Goal: Information Seeking & Learning: Learn about a topic

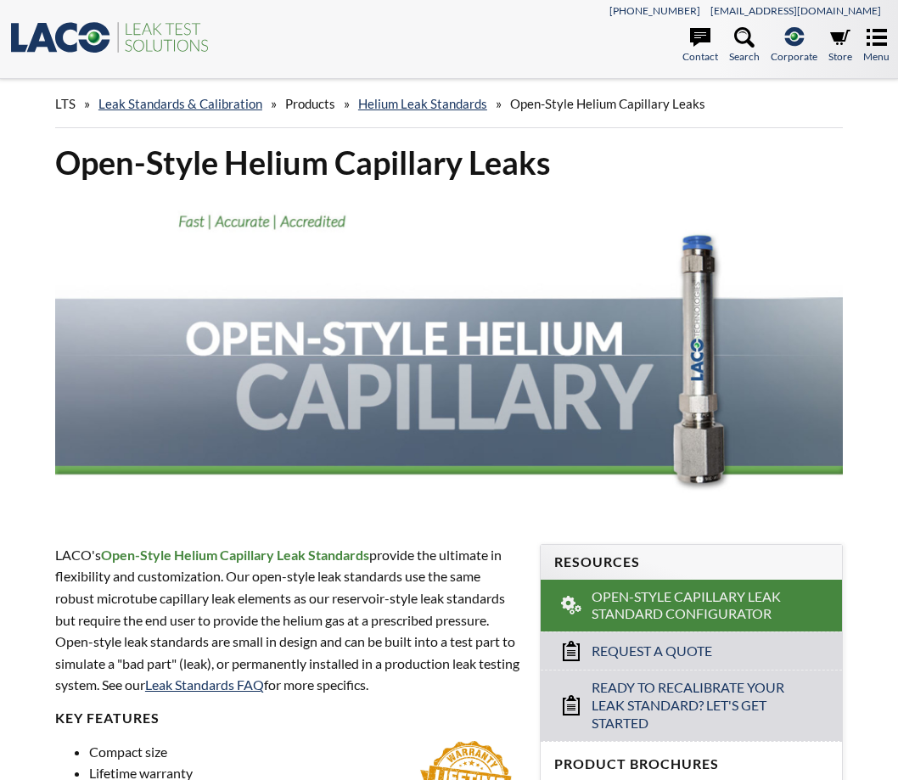
select select "언어 번역 위젯"
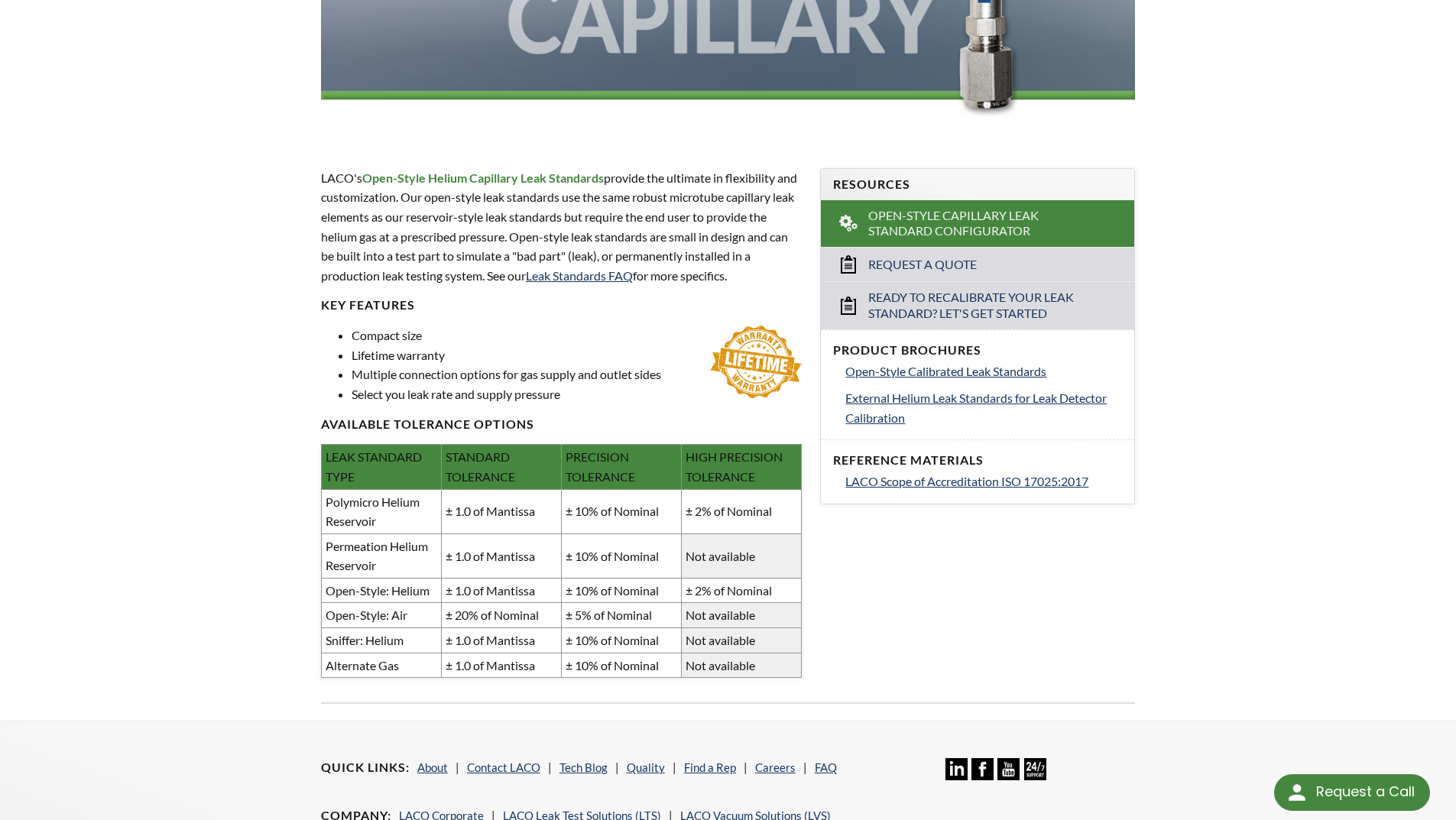
scroll to position [315, 0]
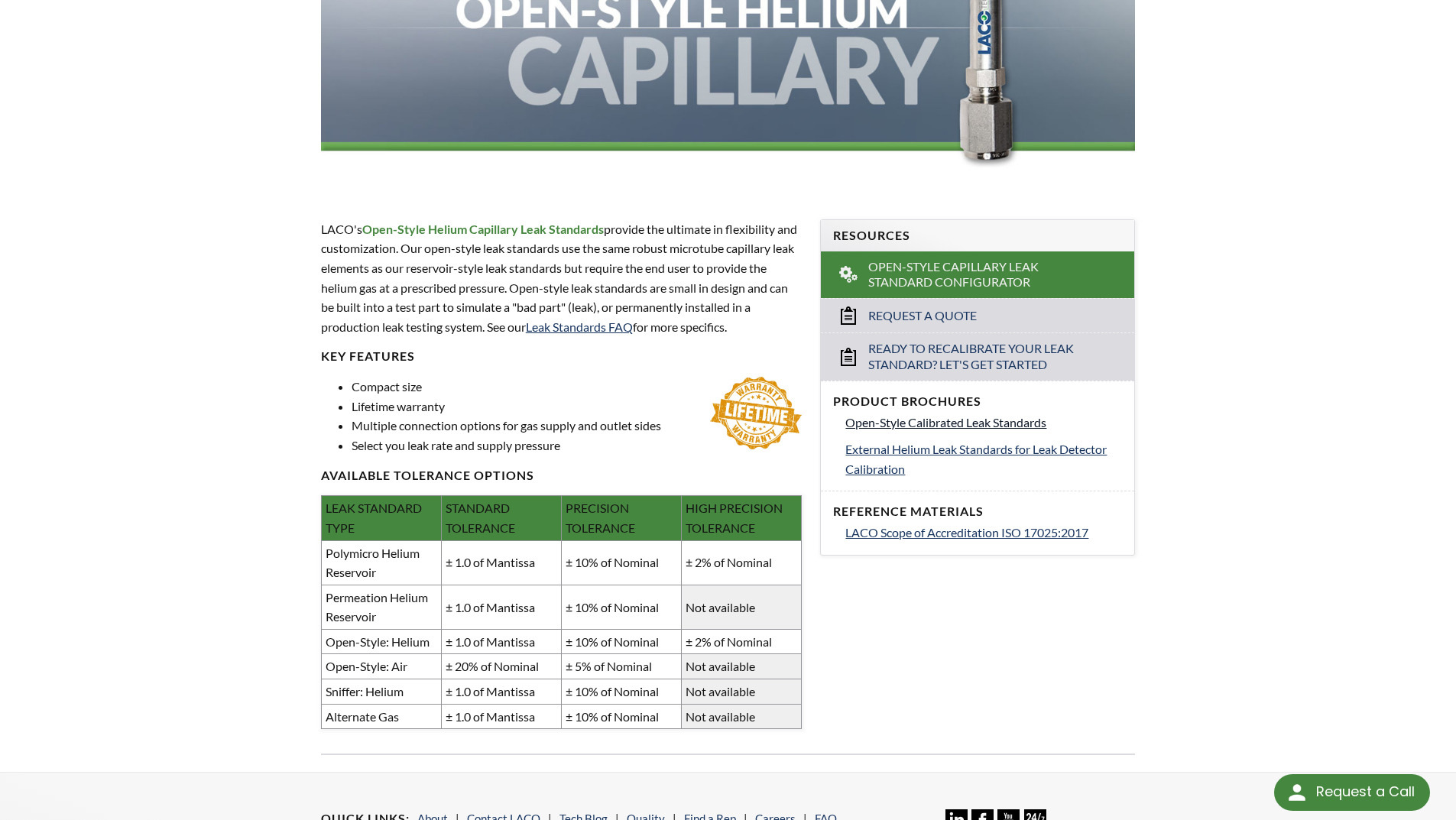
click at [808, 421] on span "Open-Style Calibrated Leak Standards" at bounding box center [945, 423] width 201 height 14
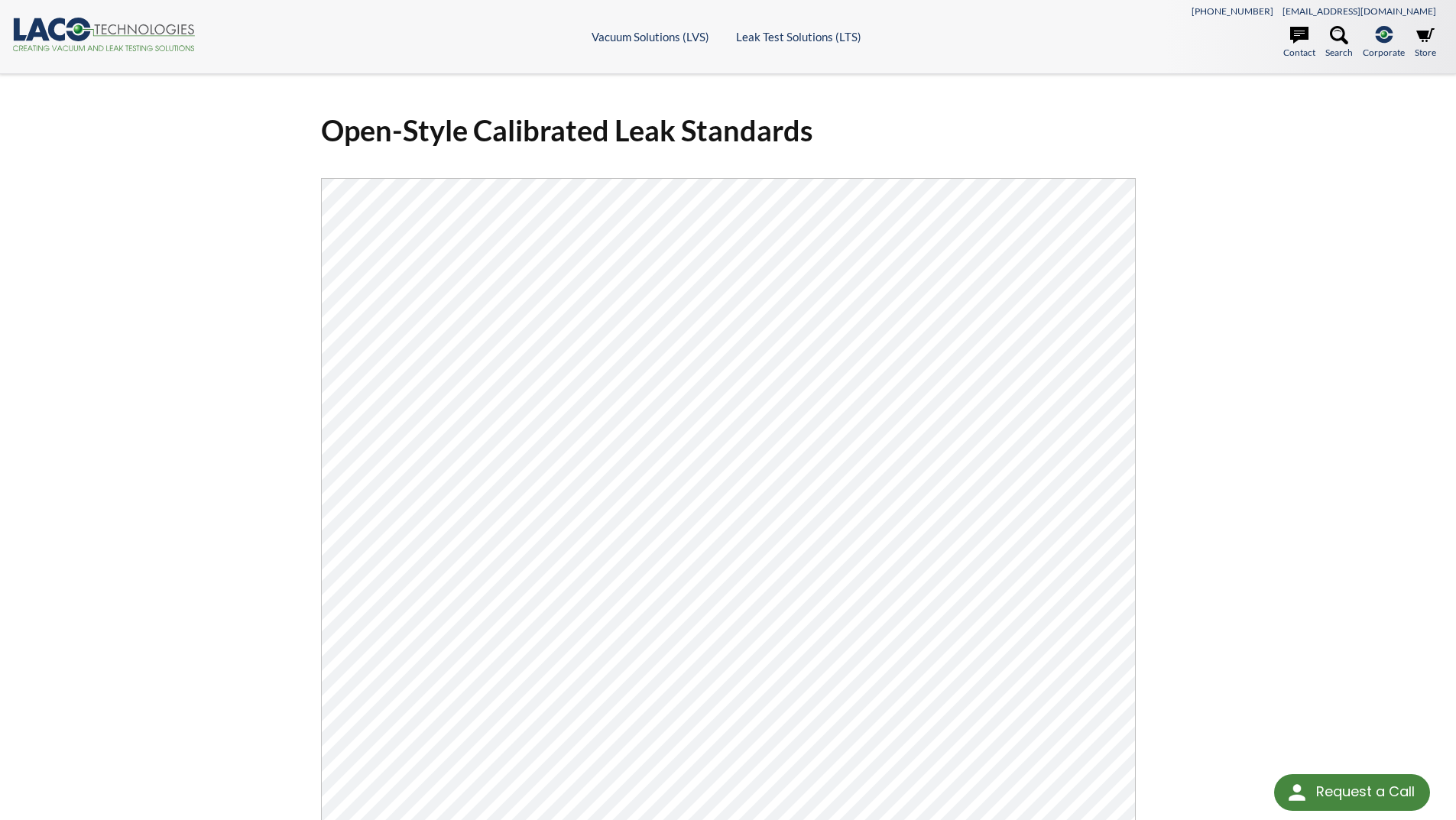
select select "언어 번역 위젯"
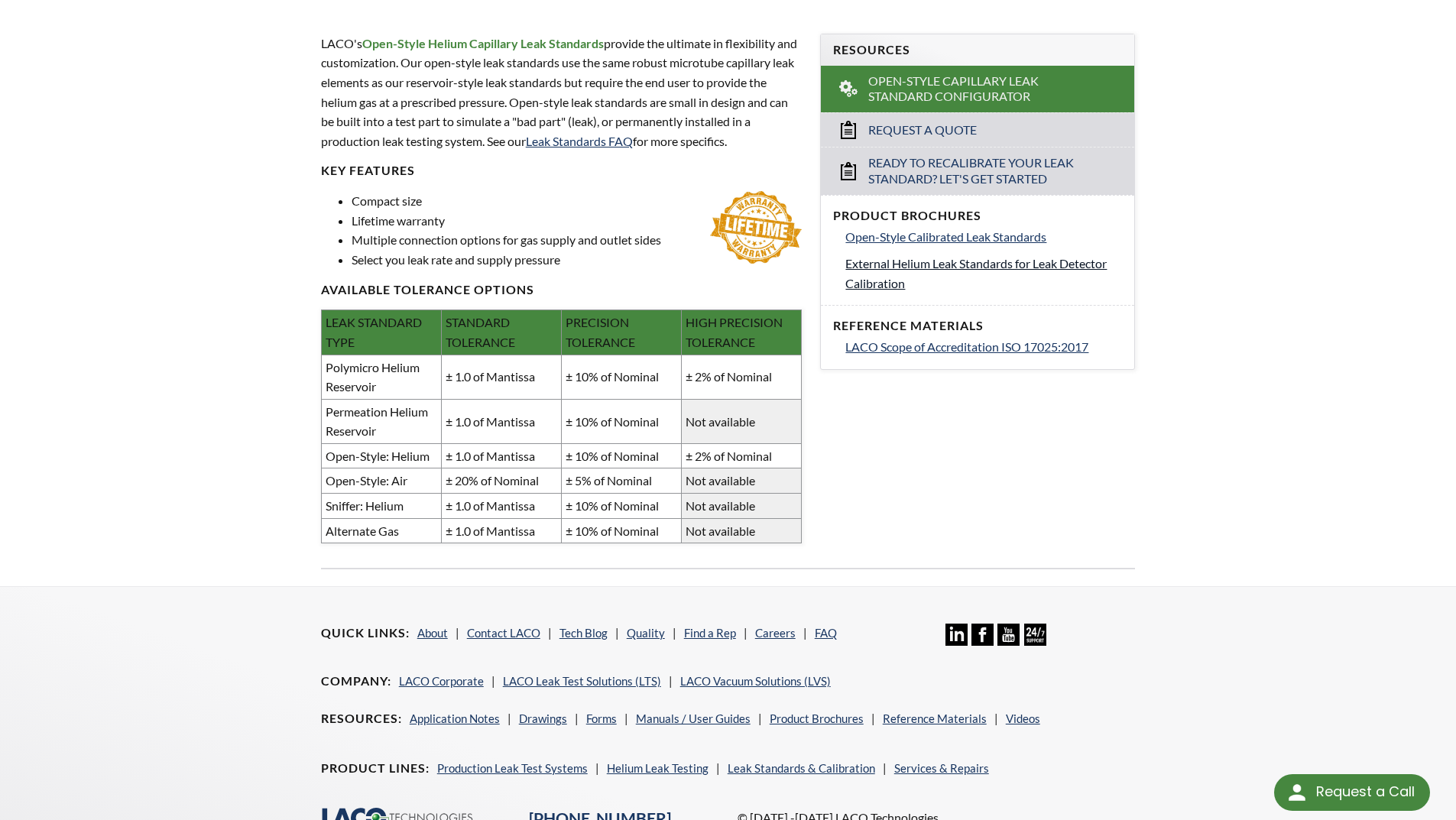
click at [925, 270] on span "External Helium Leak Standards for Leak Detector Calibration" at bounding box center [976, 273] width 261 height 34
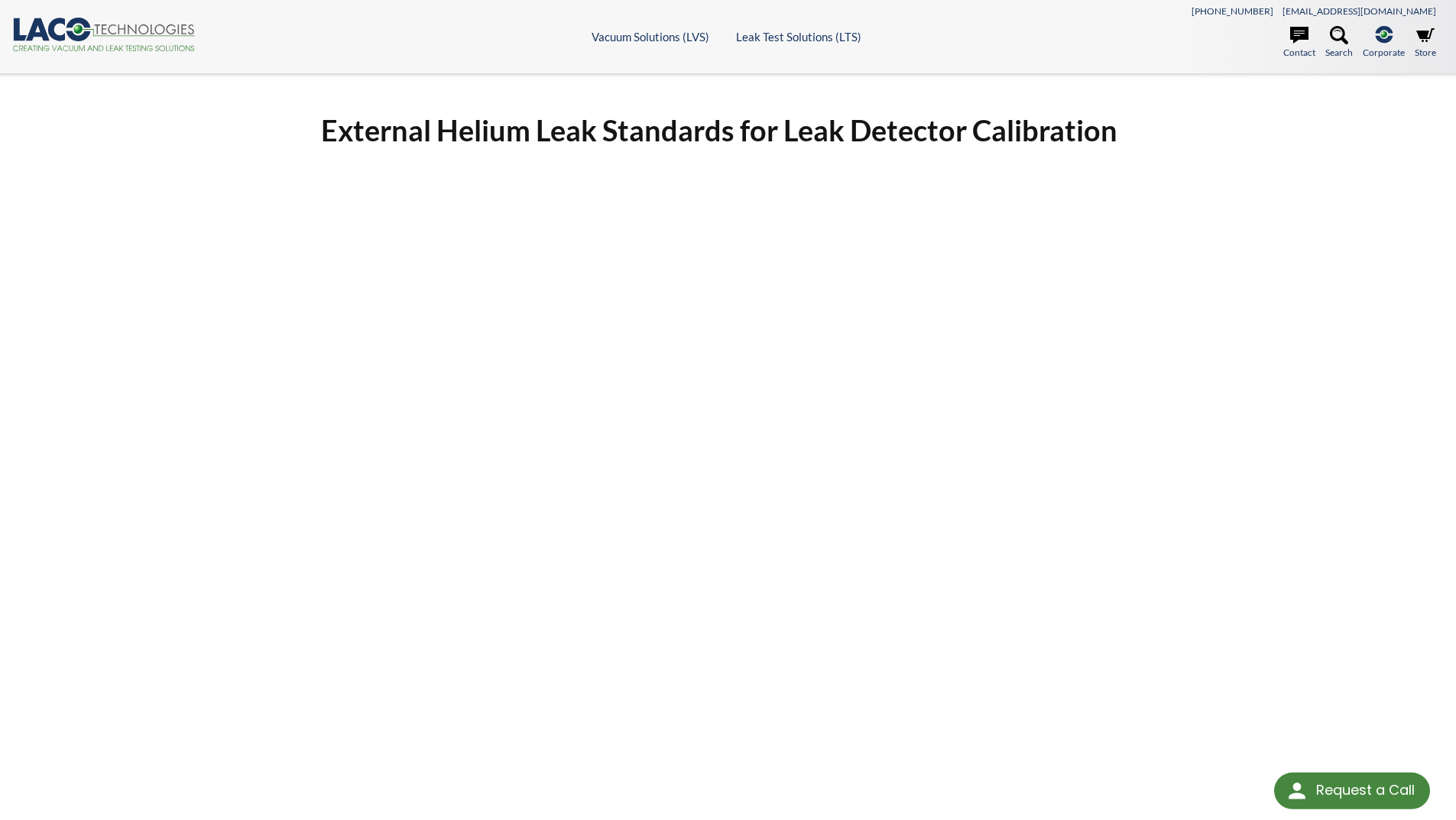
select select "언어 번역 위젯"
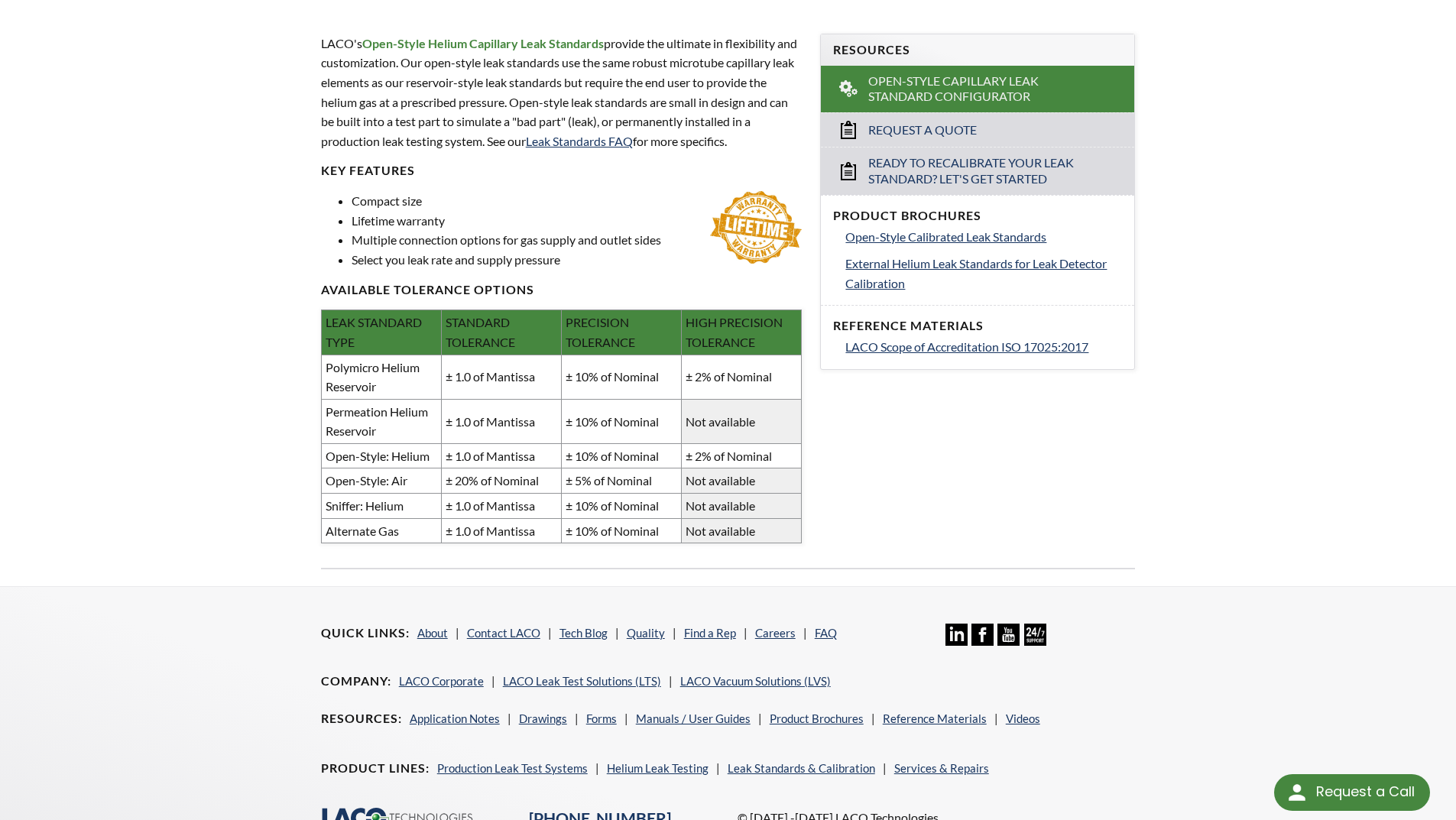
select select "언어 번역 위젯"
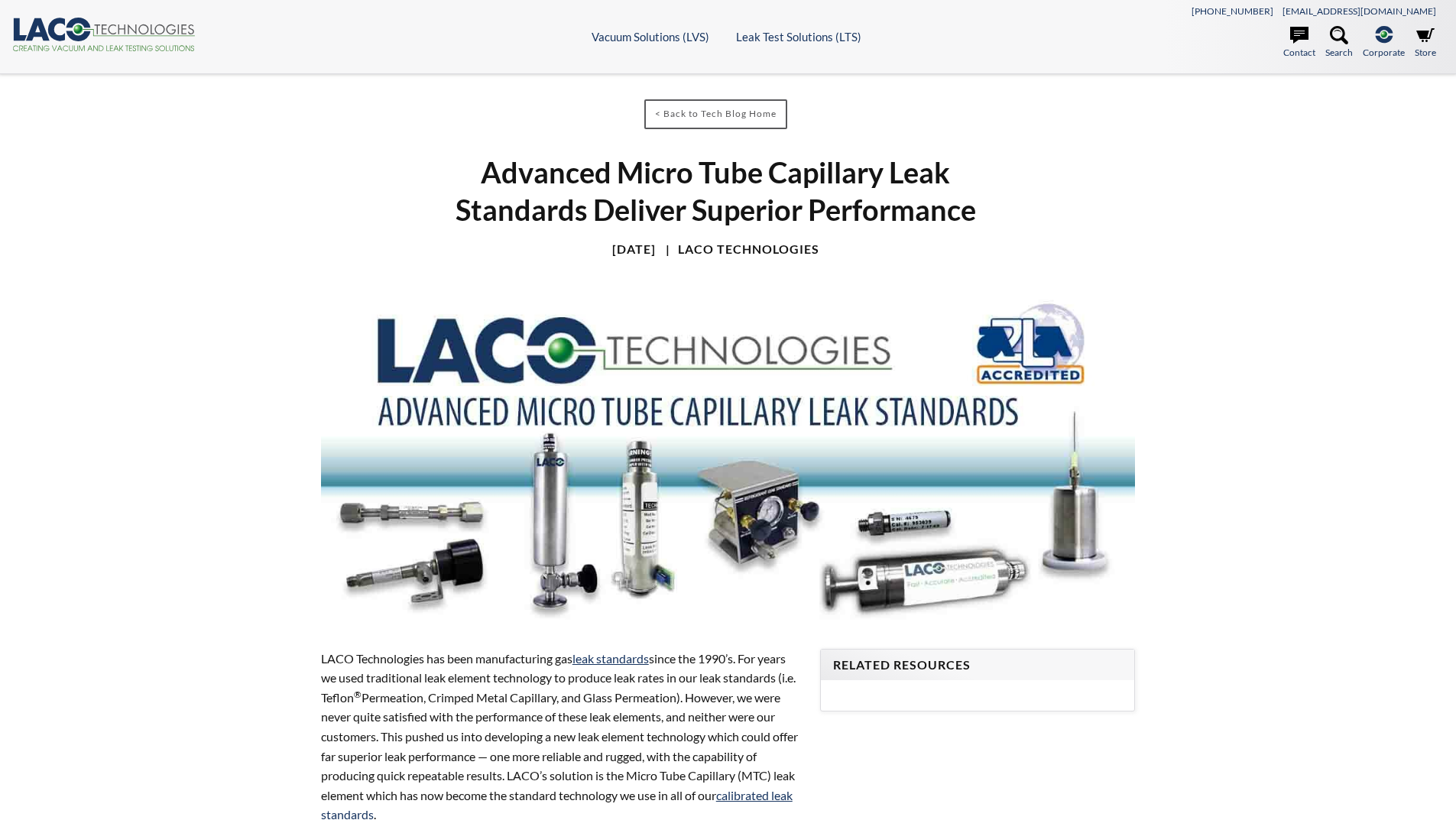
select select "언어 번역 위젯"
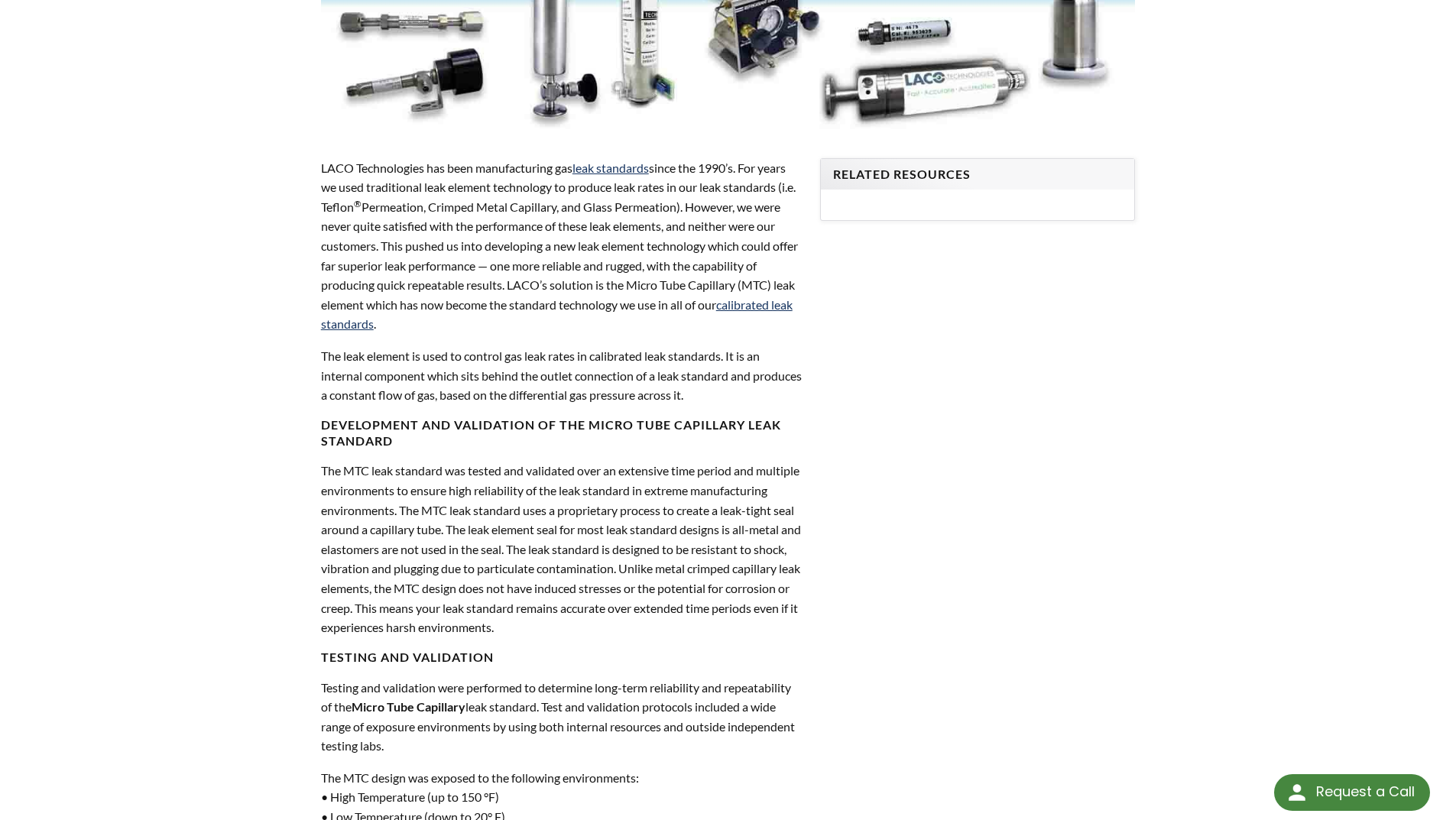
scroll to position [535, 0]
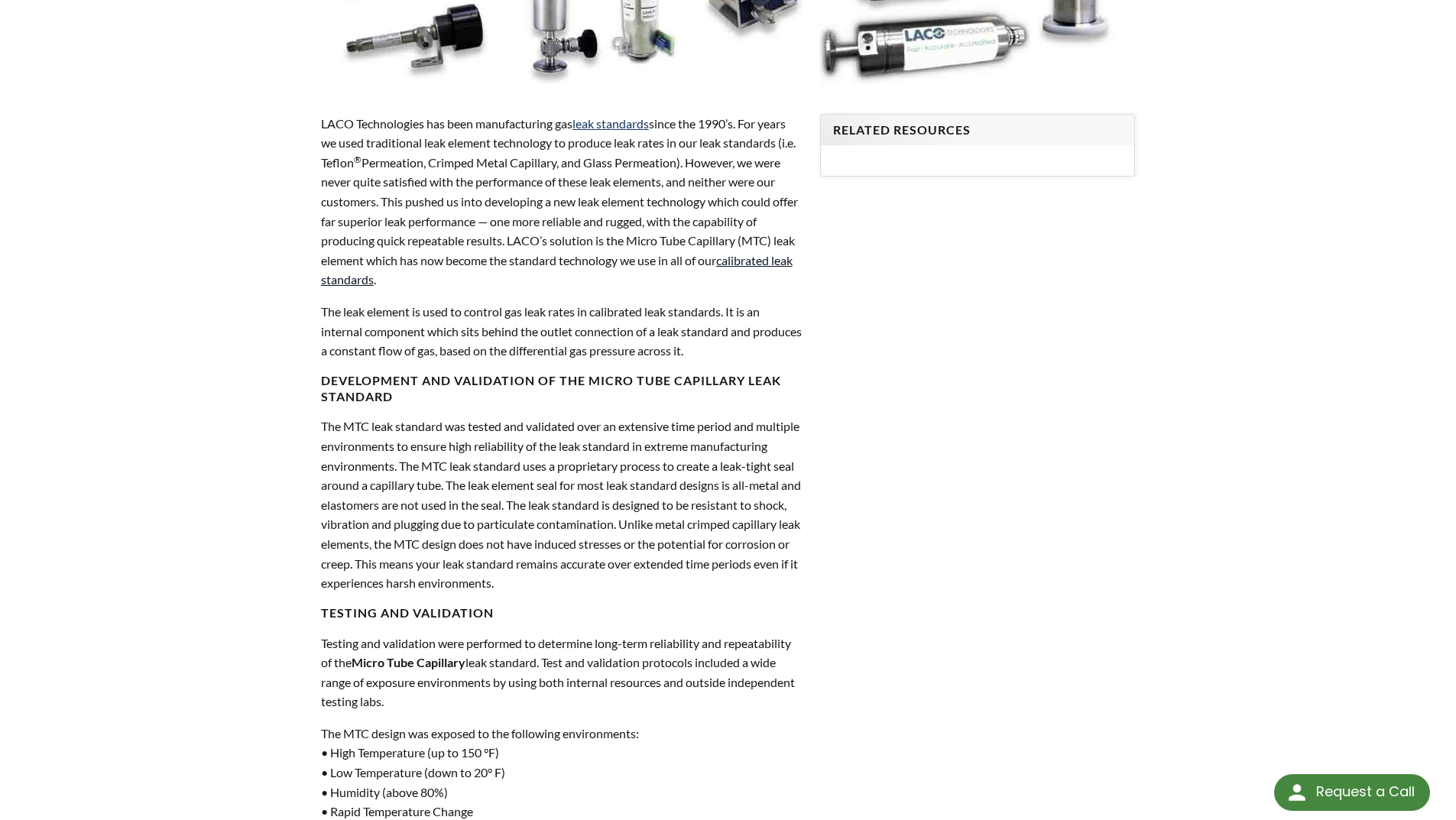
click at [746, 260] on link "calibrated leak standards" at bounding box center [556, 270] width 471 height 34
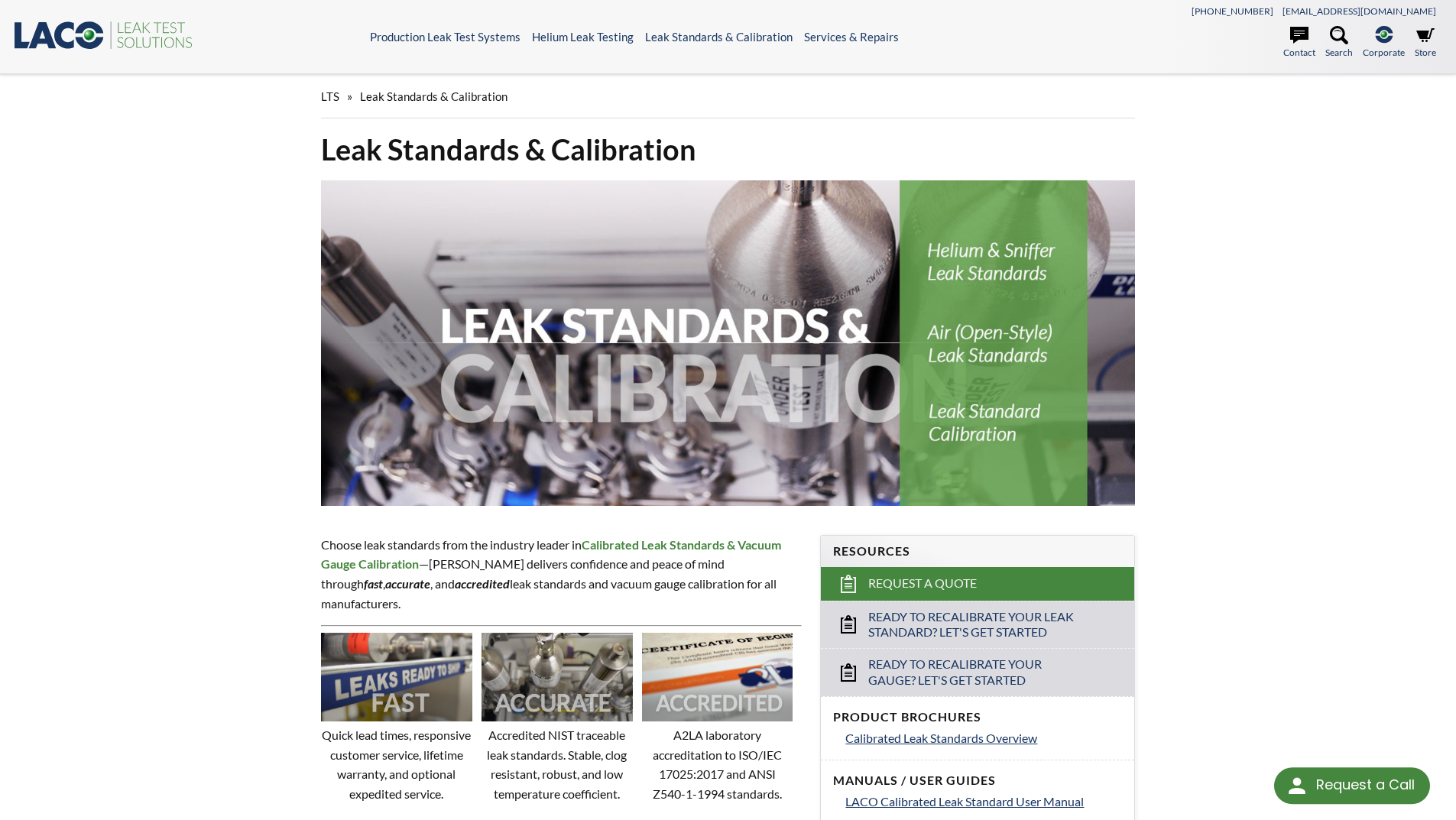
select select "언어 번역 위젯"
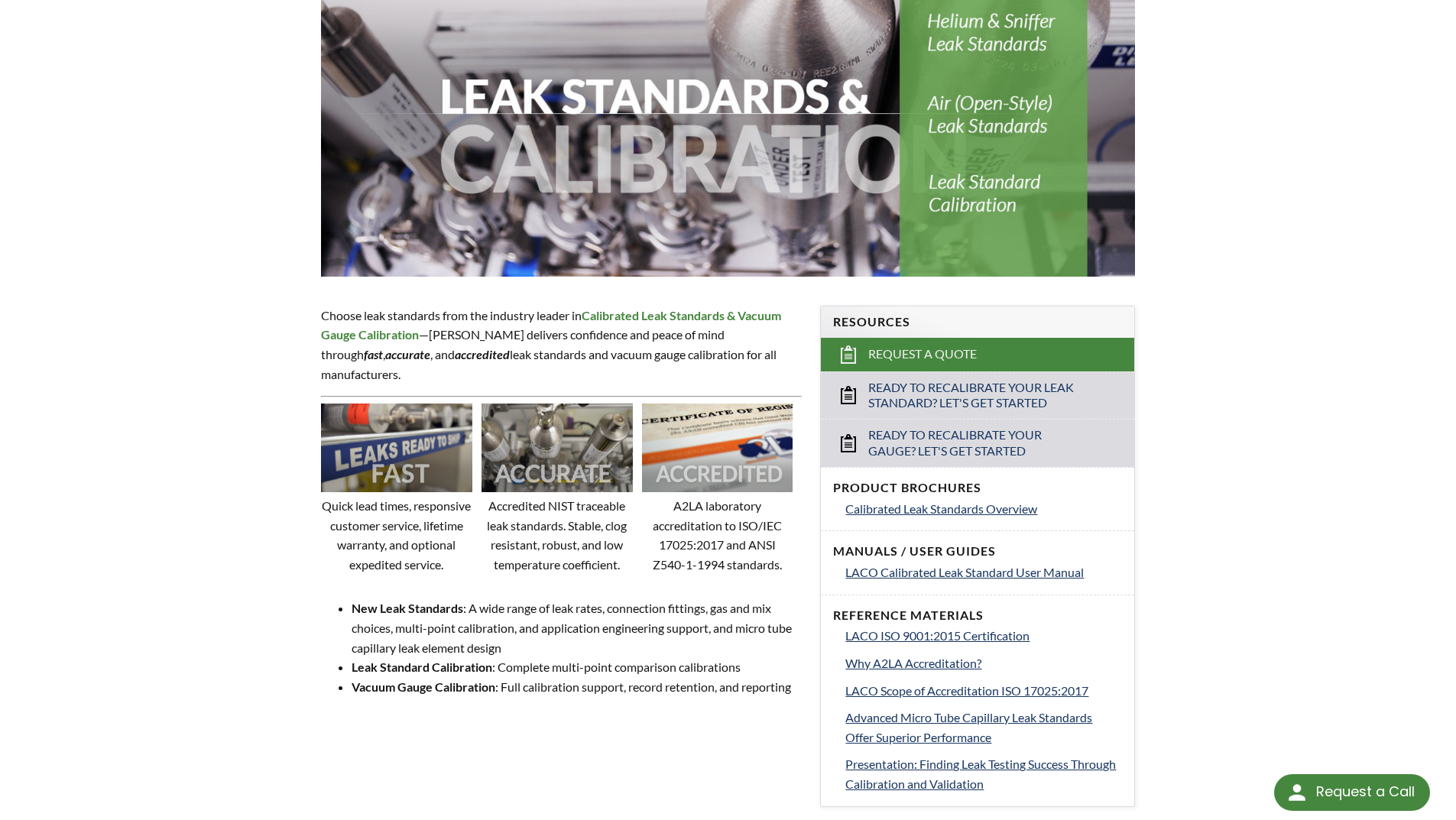
click at [563, 431] on img at bounding box center [558, 448] width 151 height 88
click at [571, 497] on p "Accredited NIST traceable leak standards. Stable, clog resistant, robust, and l…" at bounding box center [558, 535] width 151 height 78
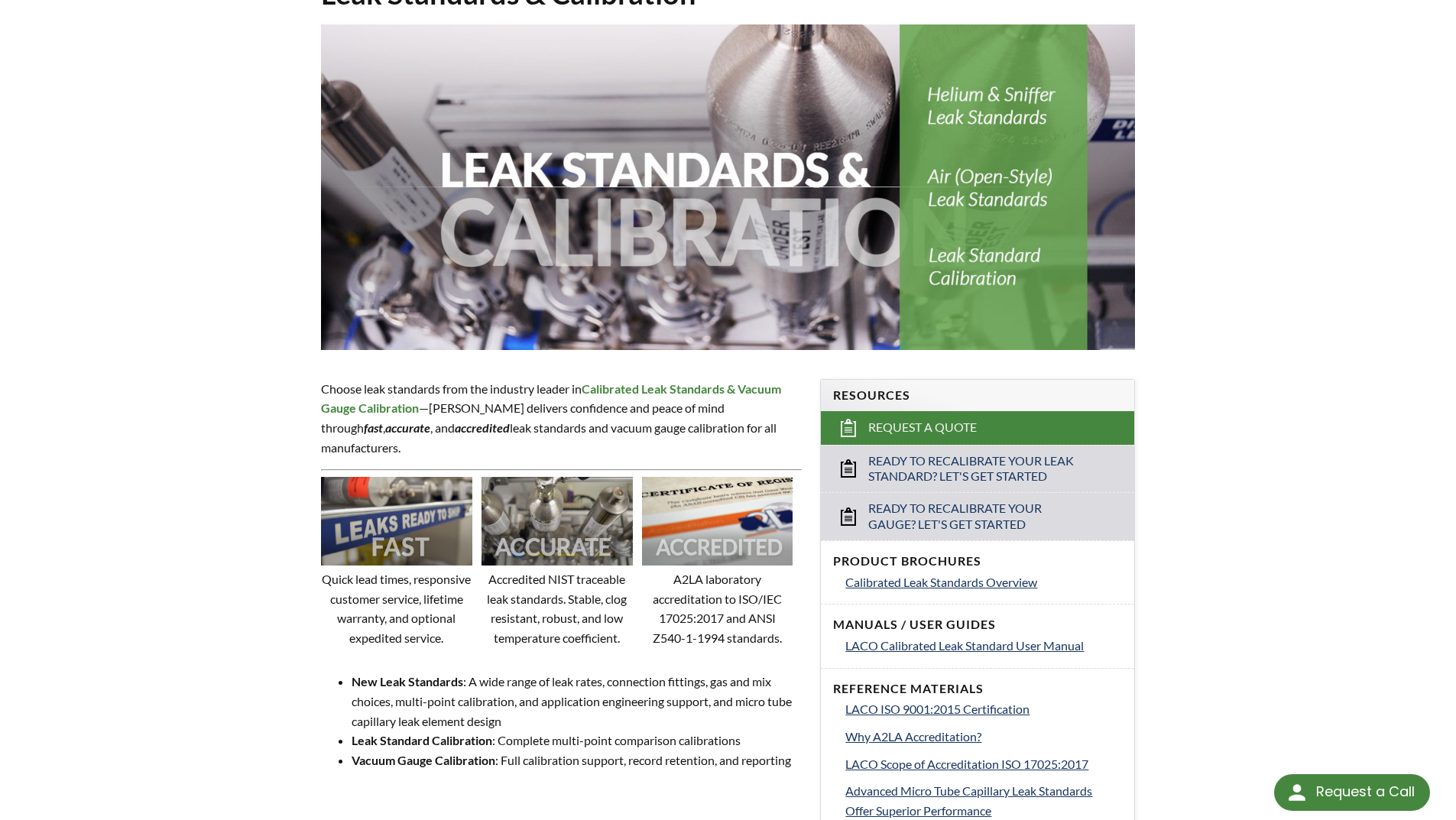
scroll to position [230, 0]
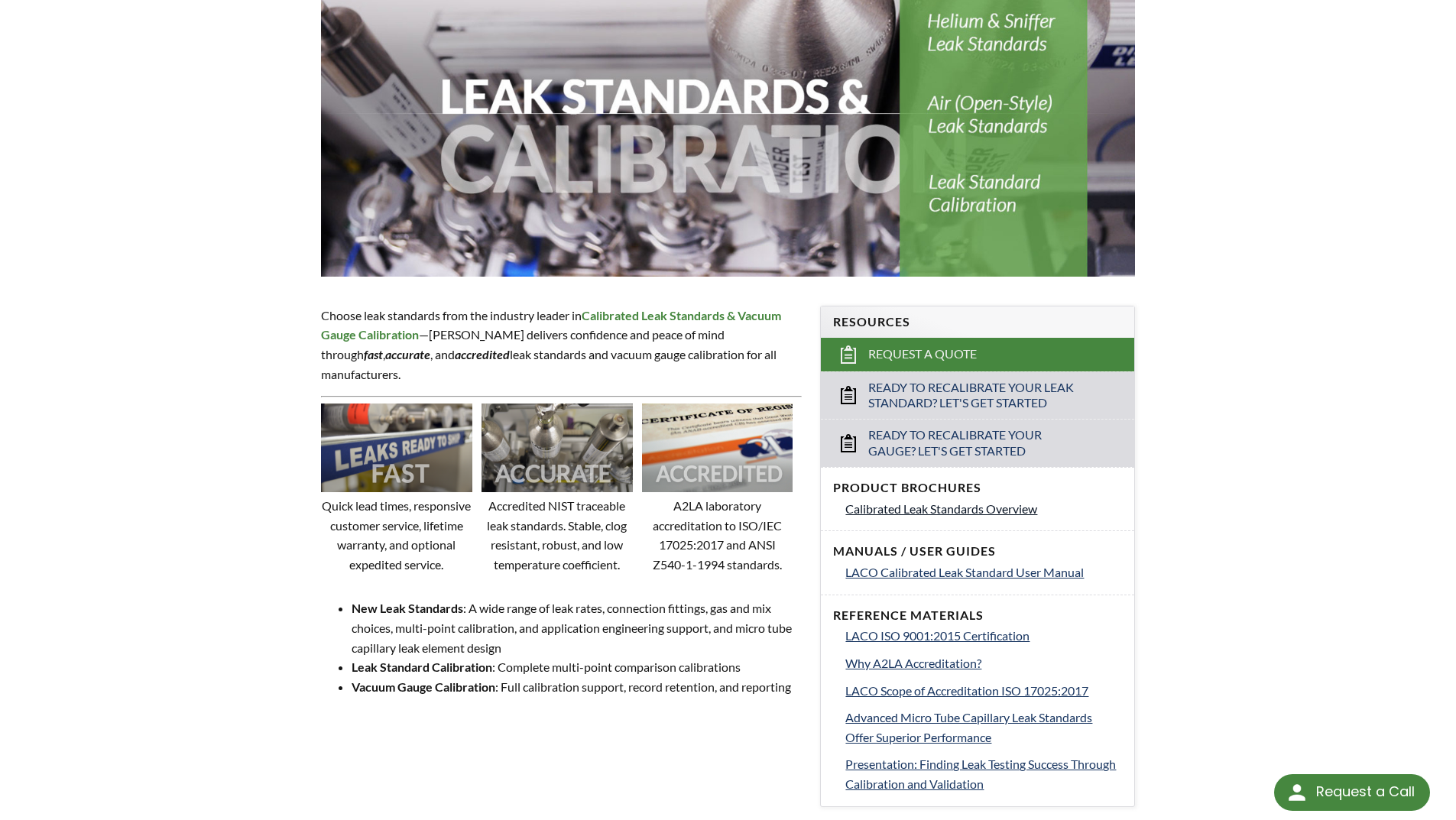
click at [915, 511] on span "Calibrated Leak Standards Overview" at bounding box center [941, 509] width 192 height 14
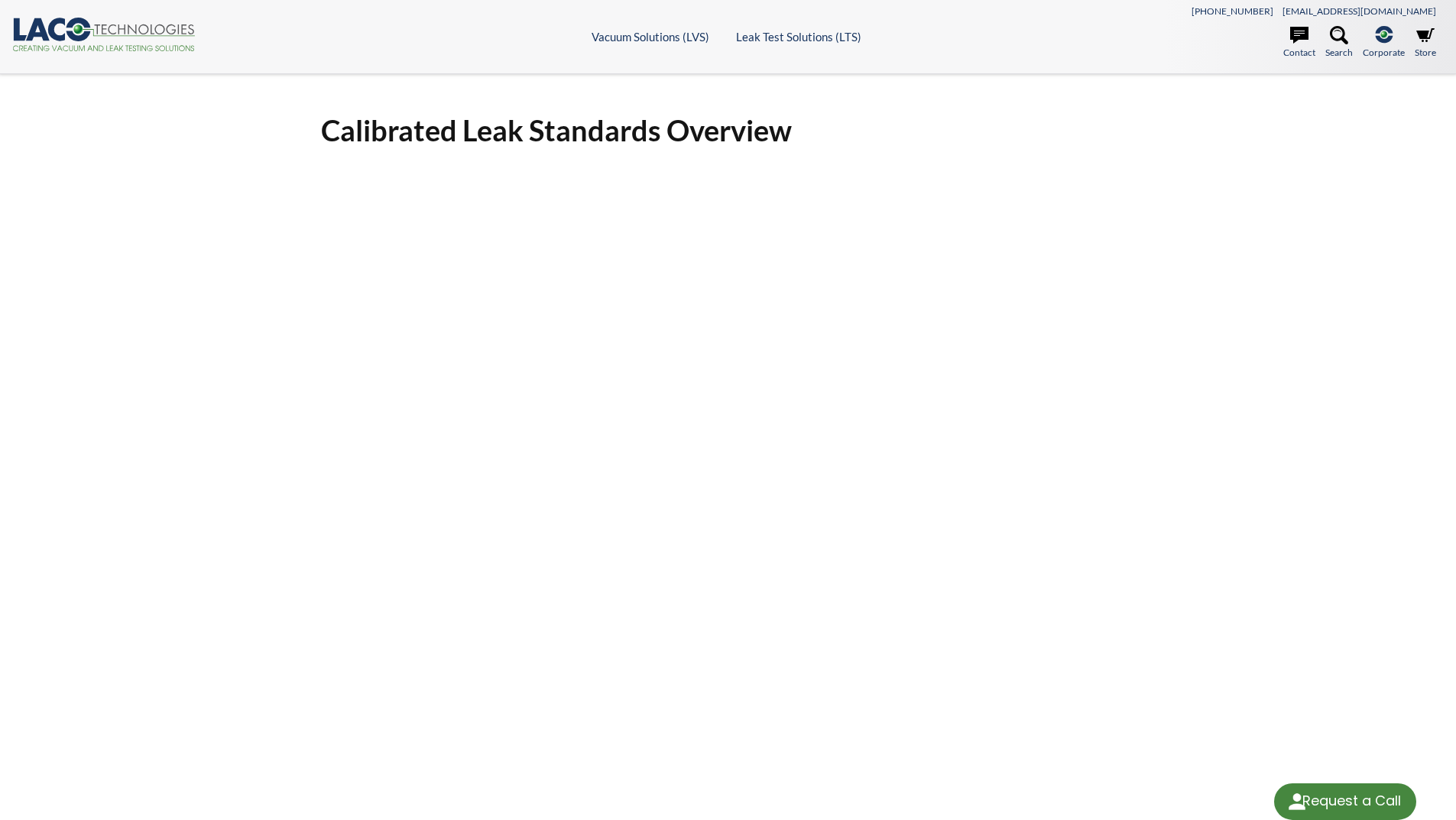
select select "언어 번역 위젯"
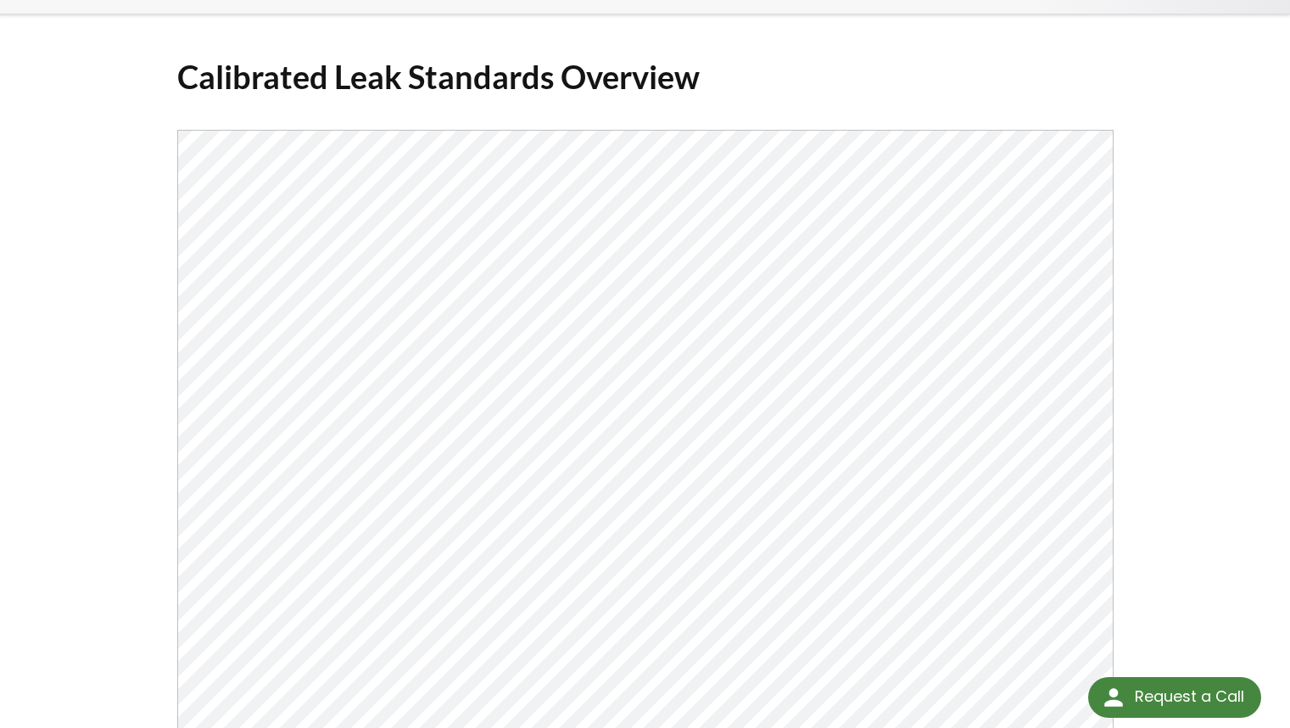
scroll to position [198, 0]
